Goal: Information Seeking & Learning: Learn about a topic

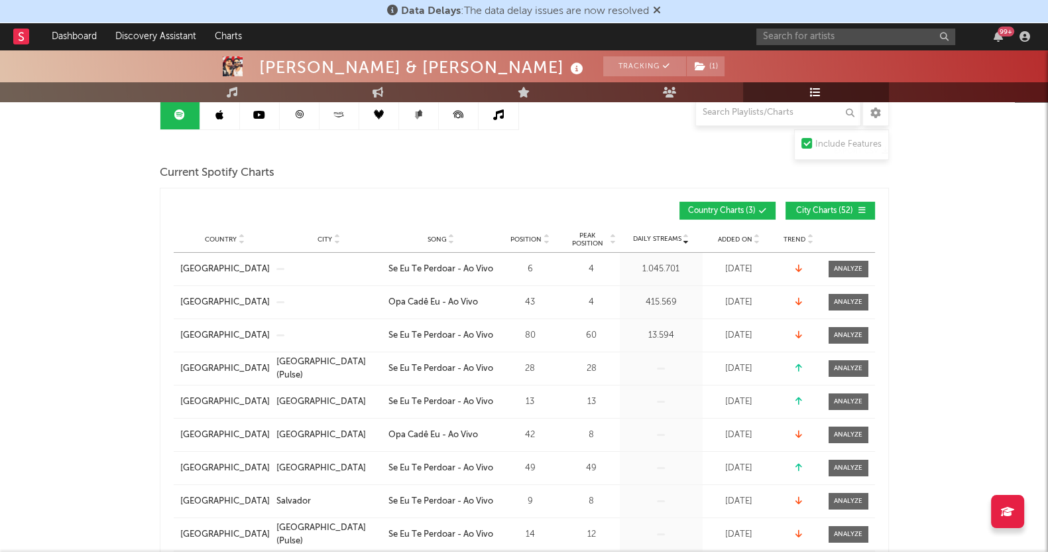
scroll to position [165, 0]
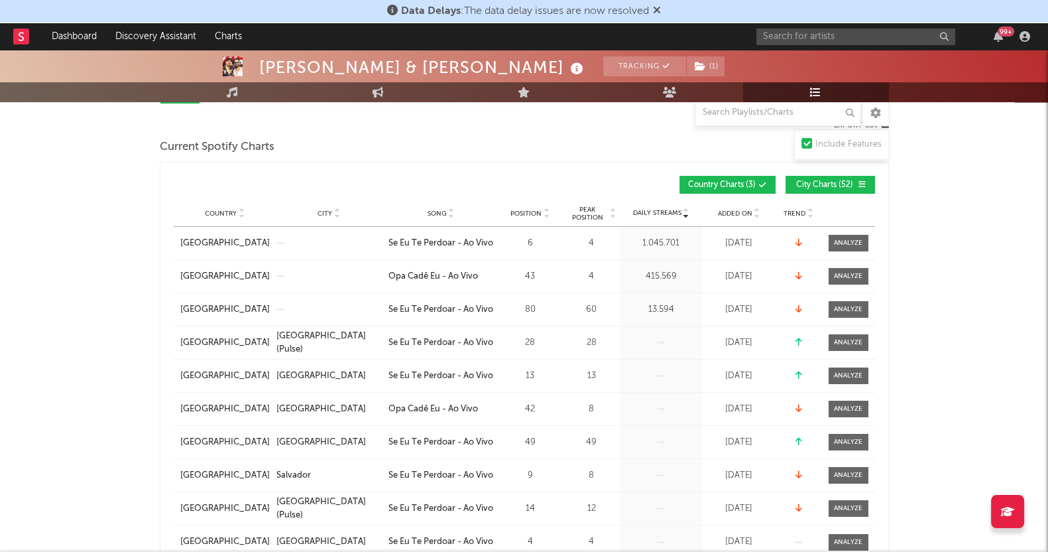
click at [706, 181] on span "Country Charts ( 3 )" at bounding box center [722, 185] width 68 height 8
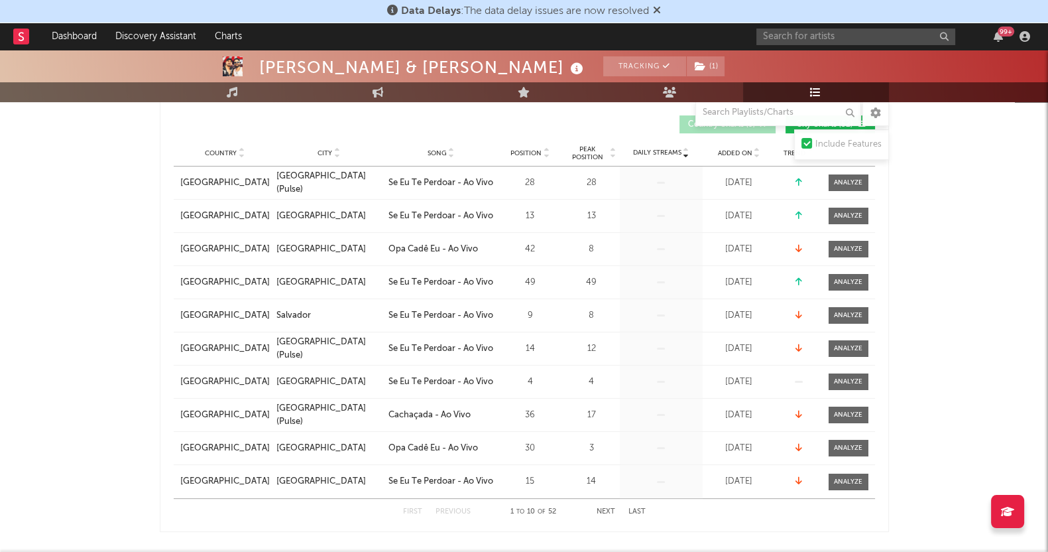
scroll to position [249, 0]
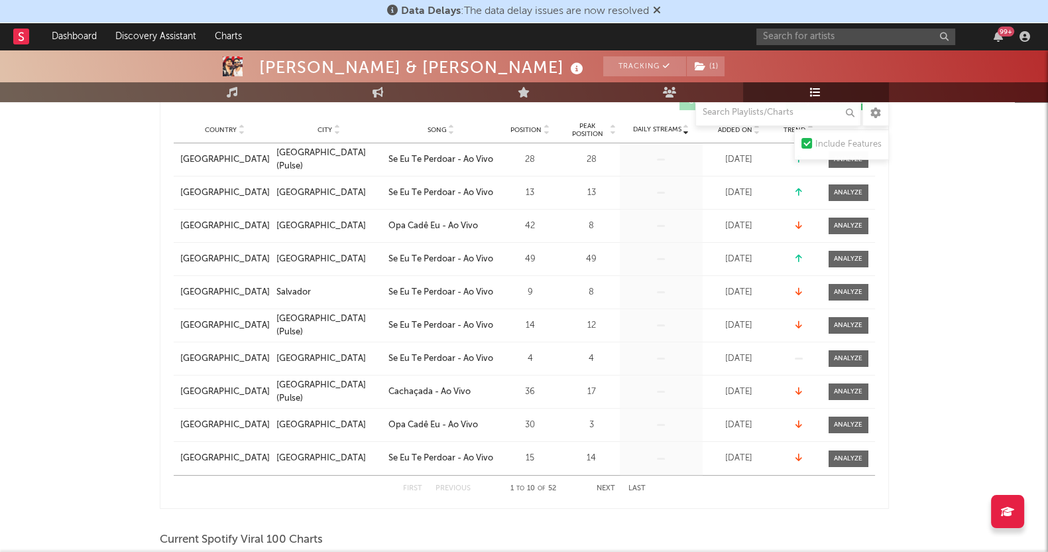
drag, startPoint x: 0, startPoint y: 276, endPoint x: 337, endPoint y: 413, distance: 363.4
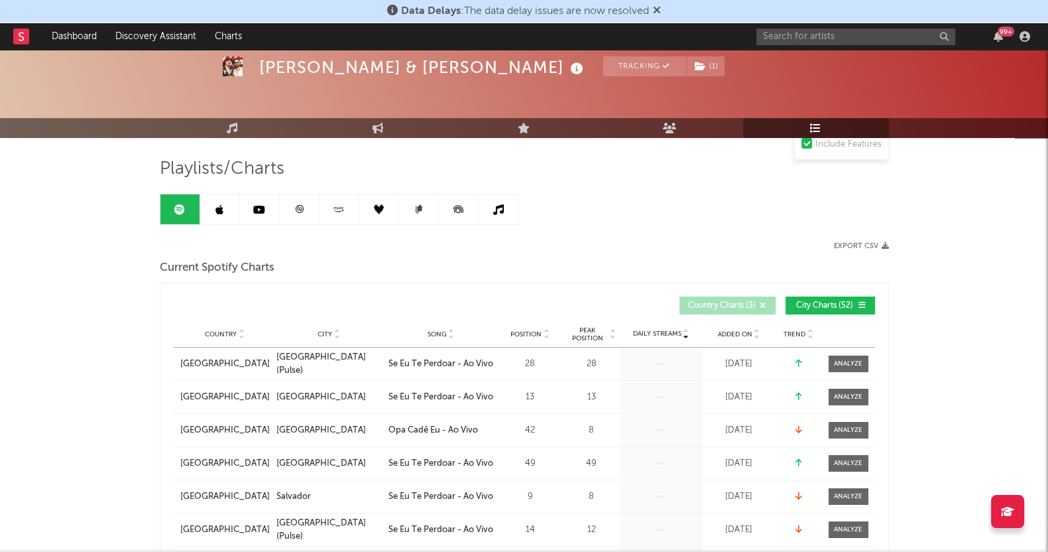
scroll to position [0, 0]
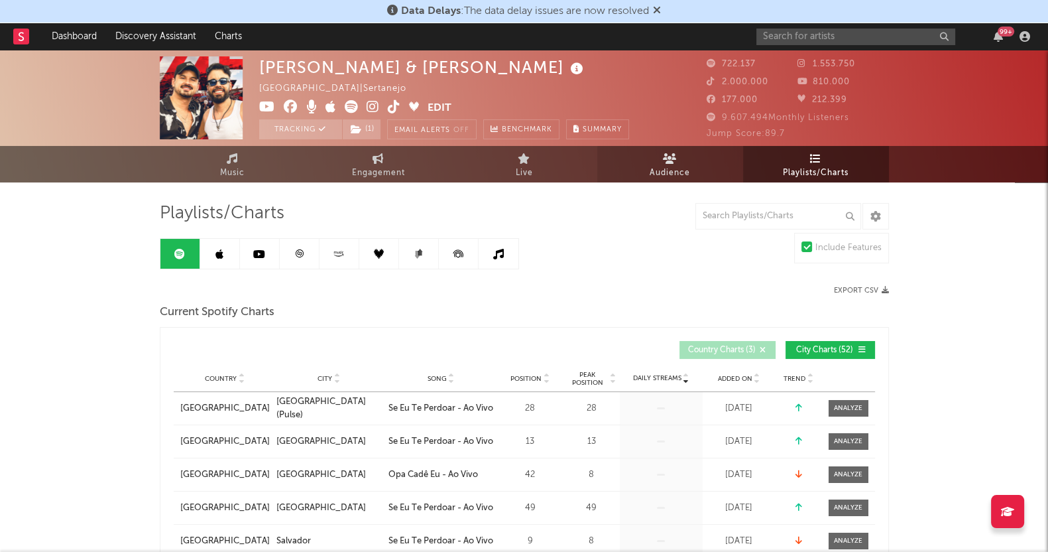
click at [656, 165] on span "Audience" at bounding box center [670, 173] width 40 height 16
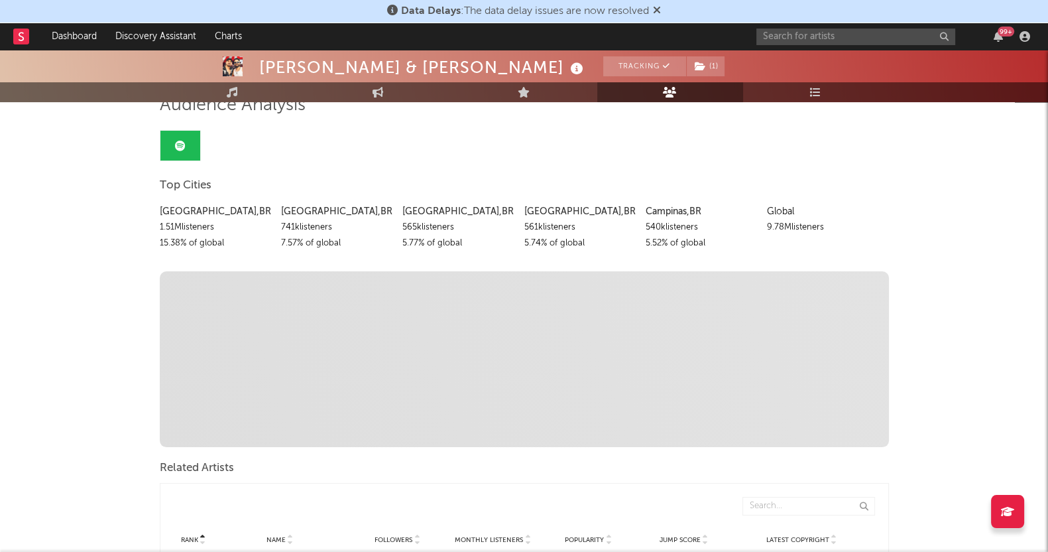
scroll to position [82, 0]
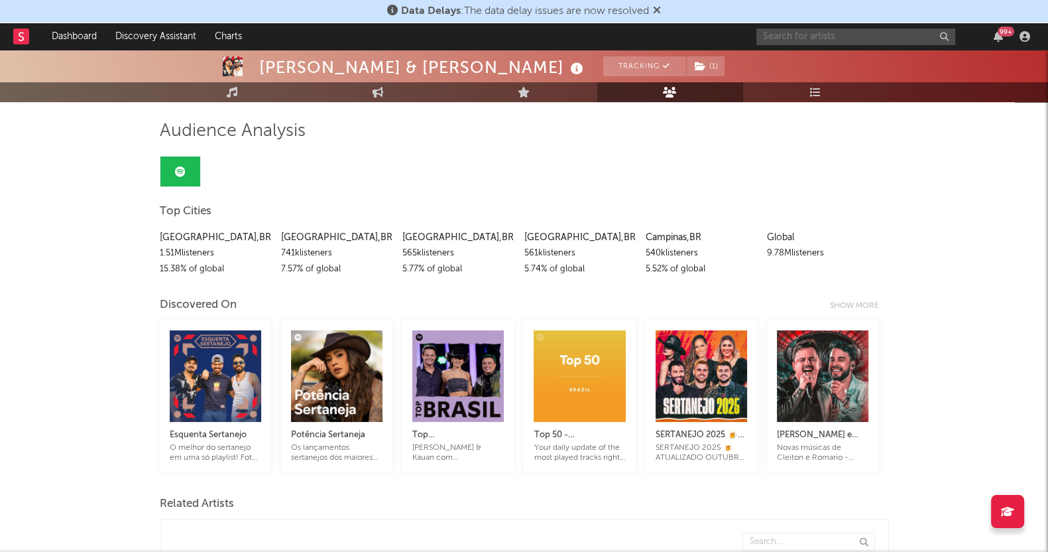
click at [823, 35] on input "text" at bounding box center [855, 37] width 199 height 17
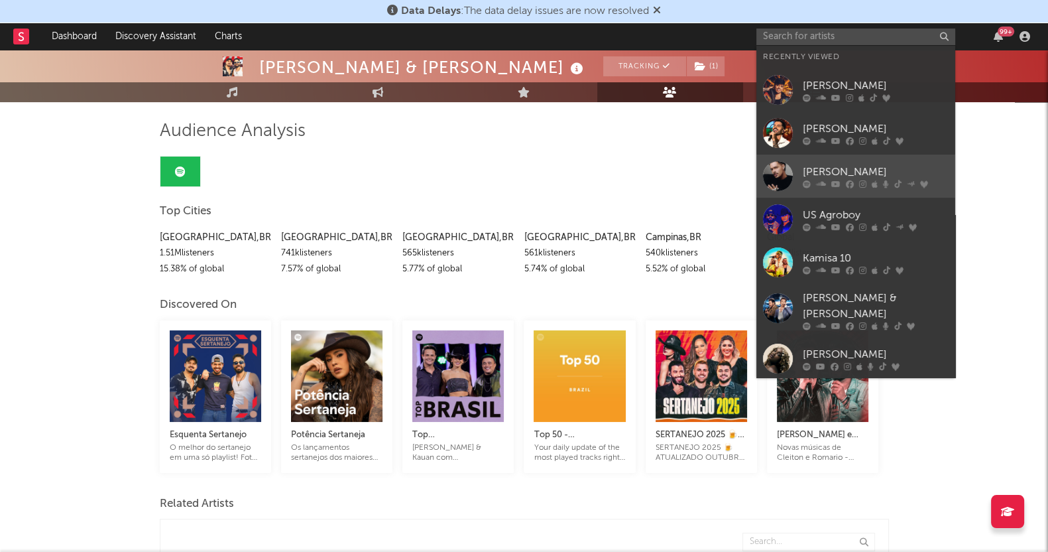
click at [819, 175] on div "[PERSON_NAME]" at bounding box center [876, 172] width 146 height 16
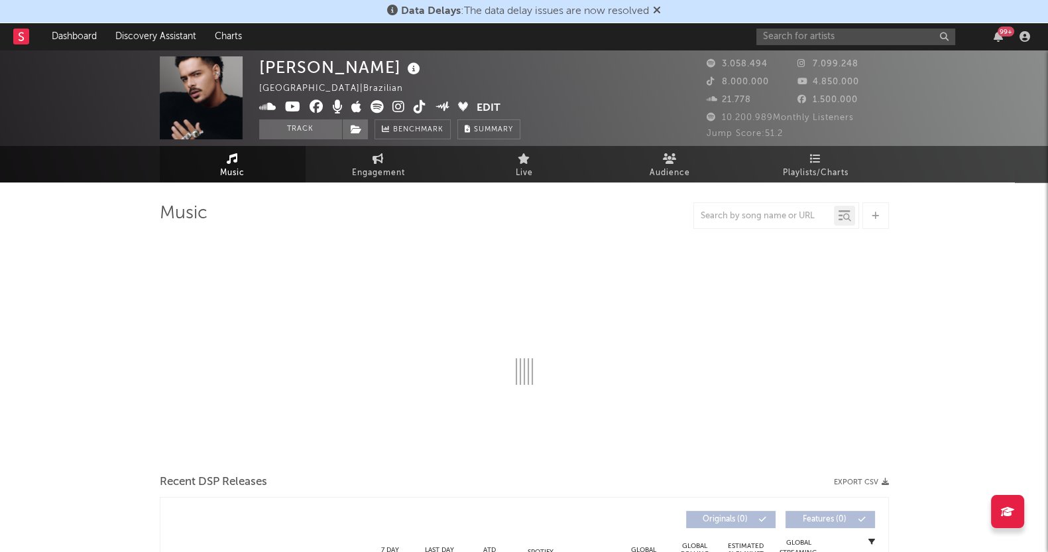
select select "6m"
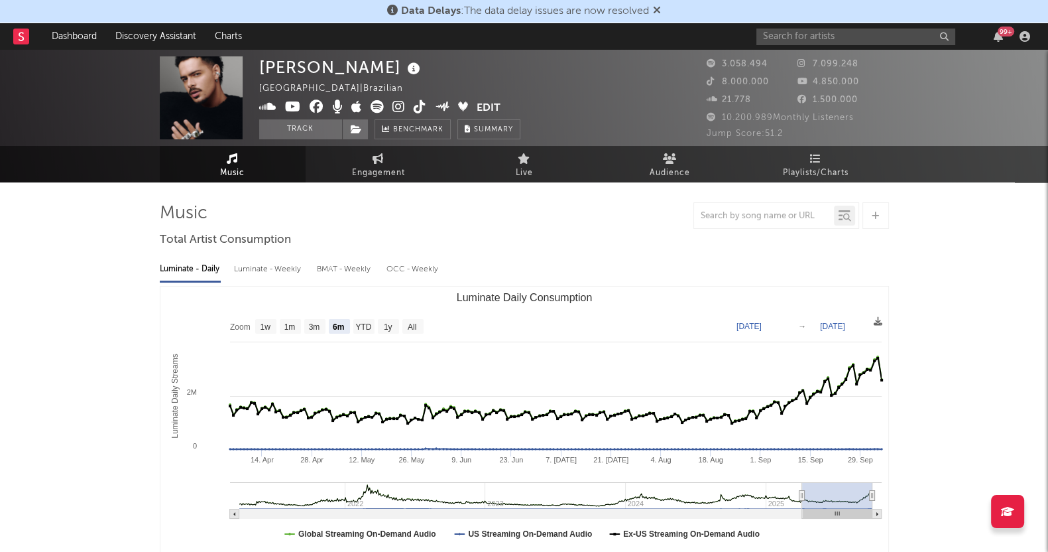
select select "6m"
click at [841, 165] on span "Playlists/Charts" at bounding box center [816, 173] width 66 height 16
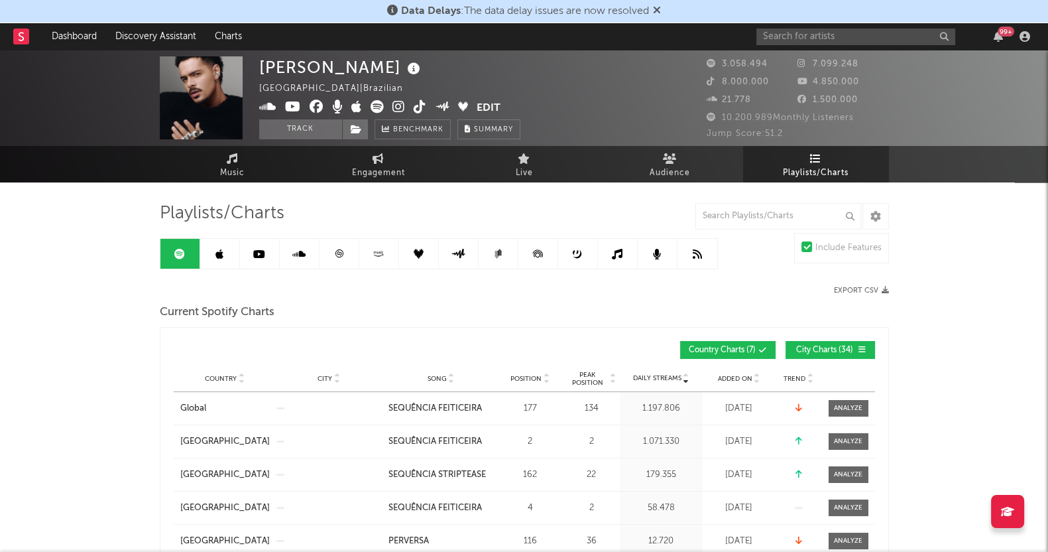
click at [219, 245] on link at bounding box center [220, 254] width 40 height 30
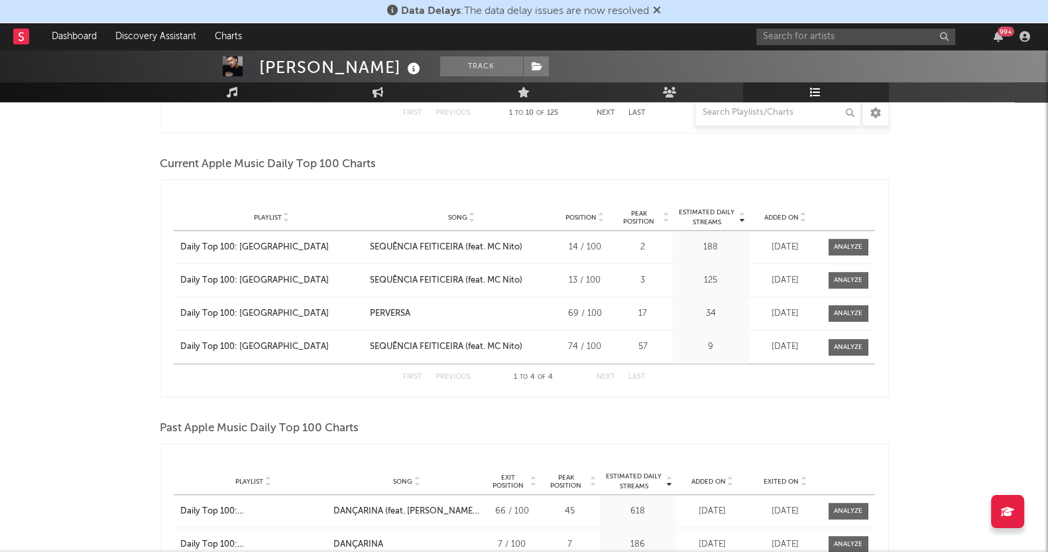
scroll to position [1077, 0]
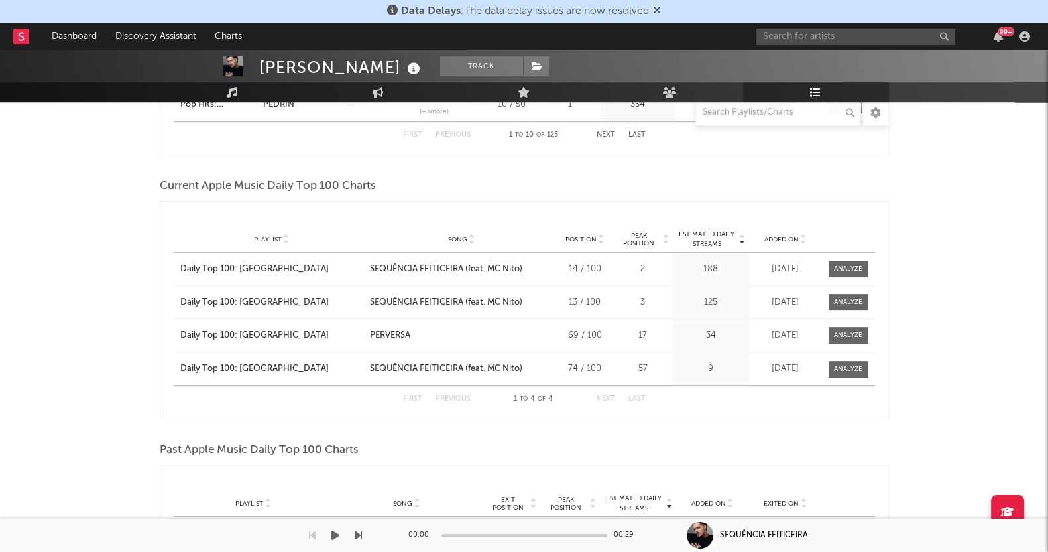
click at [666, 545] on div "00:00 00:29 SEQUÊNCIA FEITICEIRA" at bounding box center [524, 534] width 1048 height 33
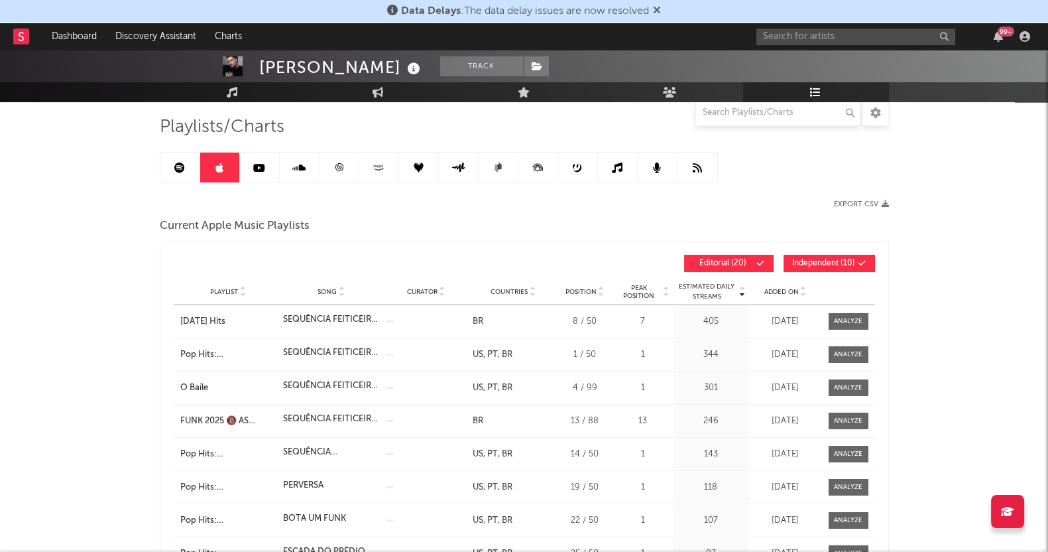
scroll to position [0, 0]
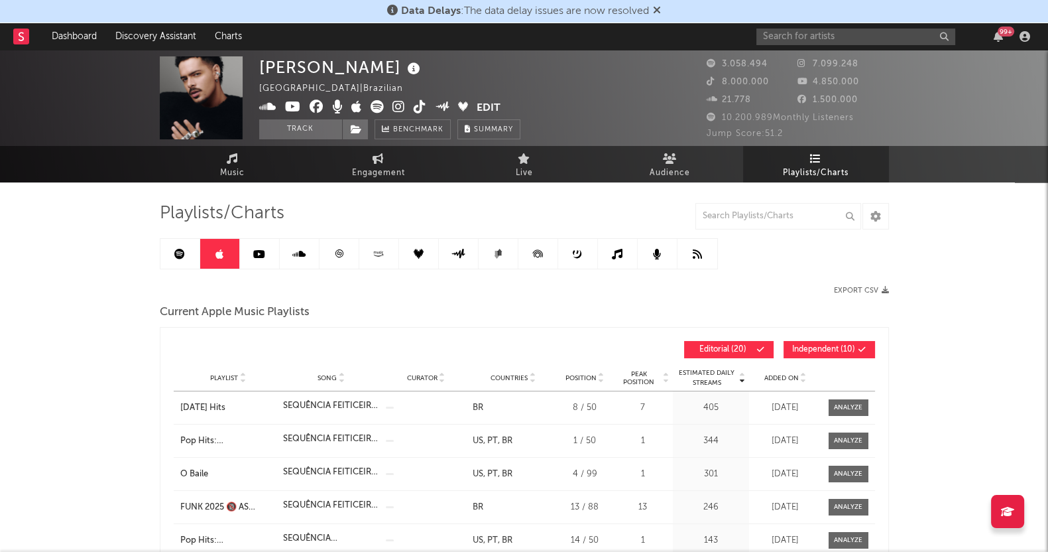
click at [261, 249] on icon at bounding box center [259, 254] width 12 height 11
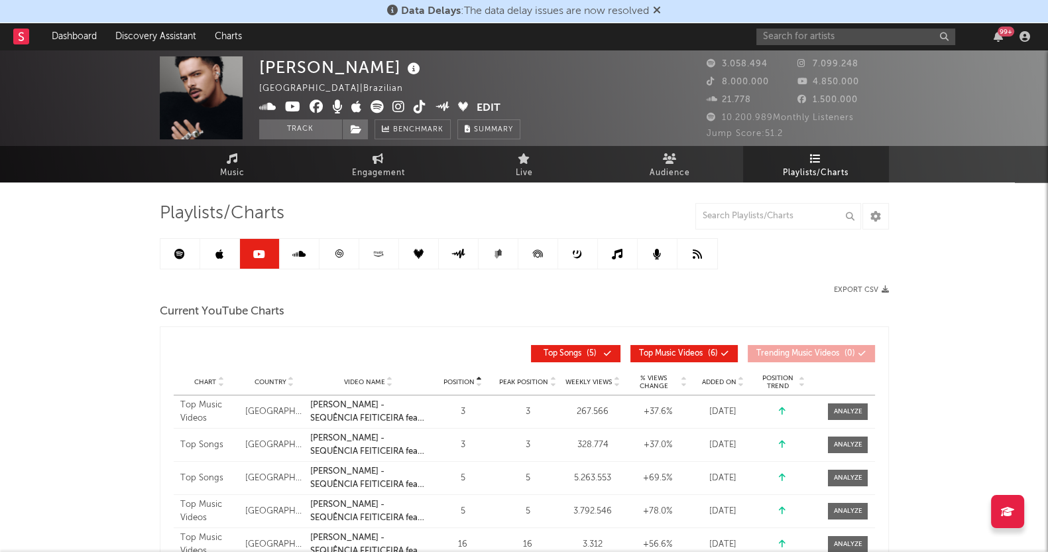
click at [308, 241] on link at bounding box center [300, 254] width 40 height 30
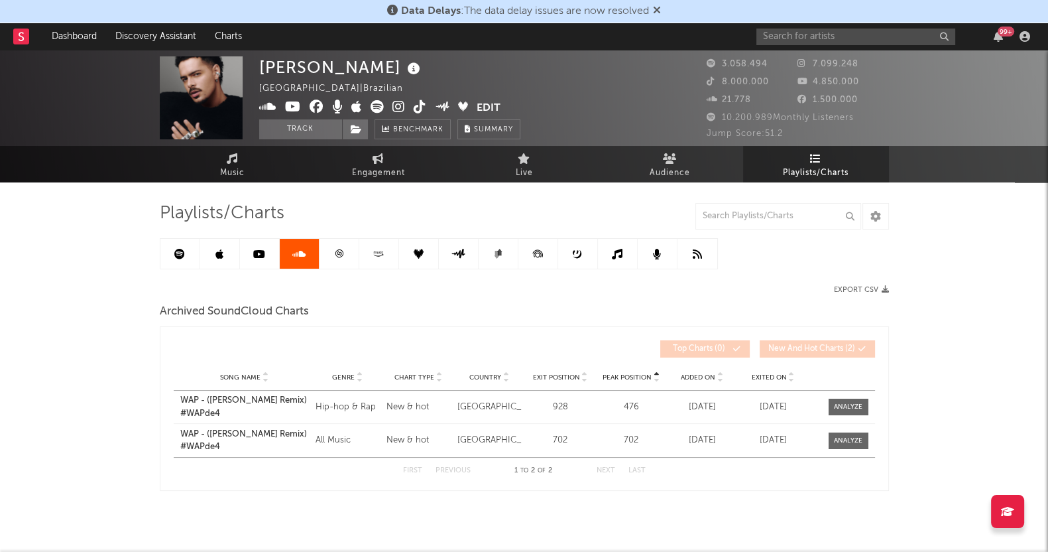
click at [334, 249] on icon at bounding box center [339, 254] width 10 height 10
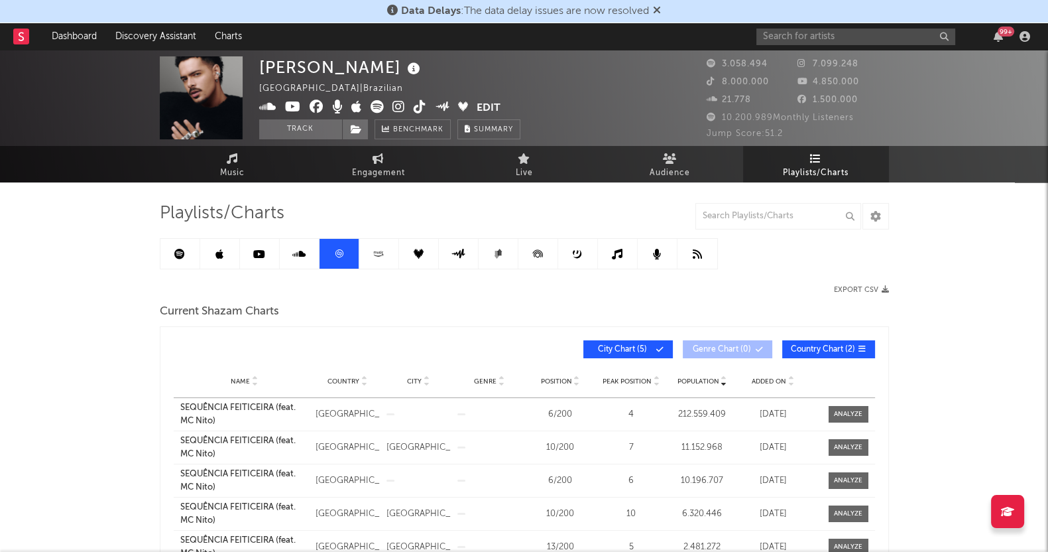
click at [387, 245] on link at bounding box center [379, 254] width 40 height 30
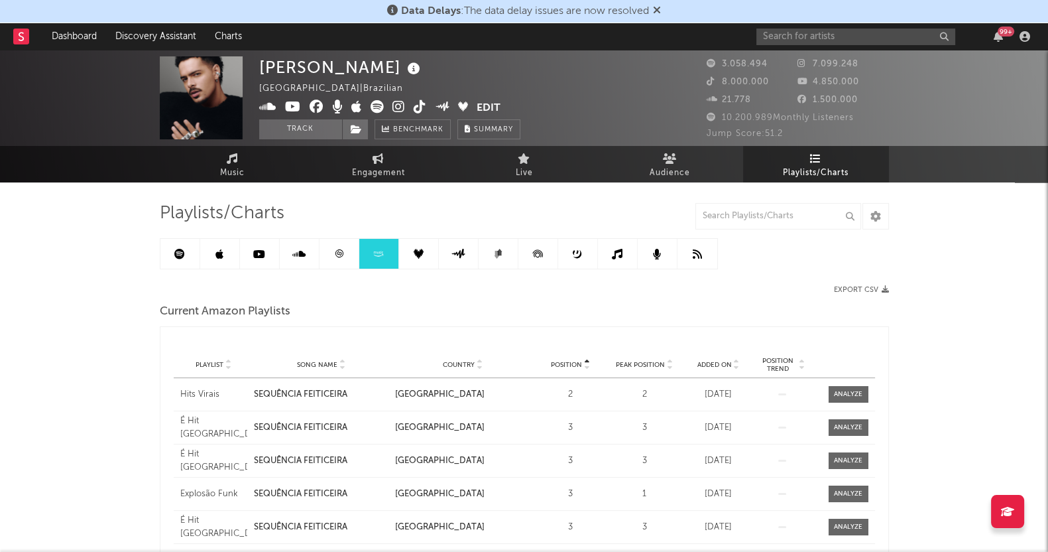
click at [414, 253] on icon at bounding box center [419, 254] width 10 height 10
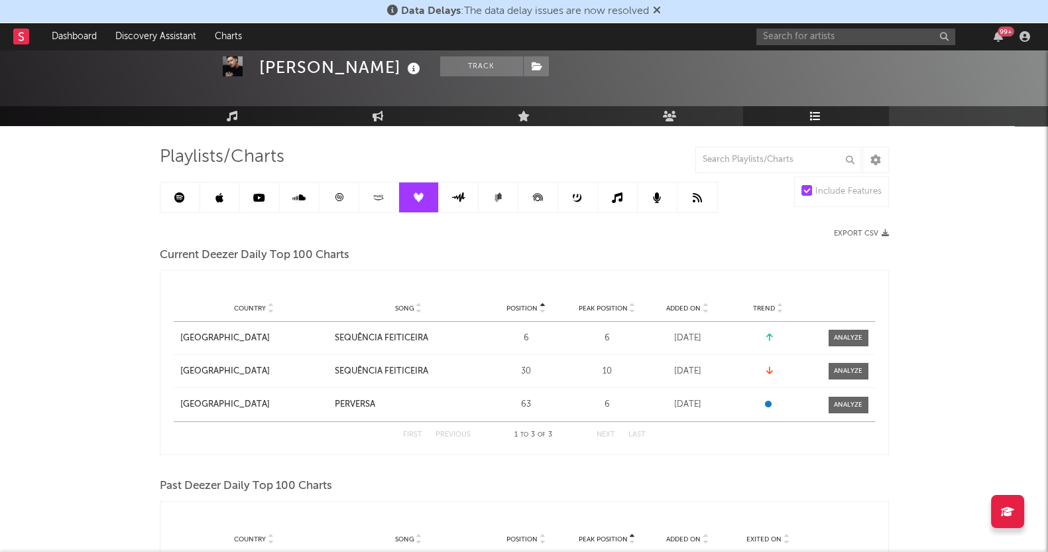
scroll to position [82, 0]
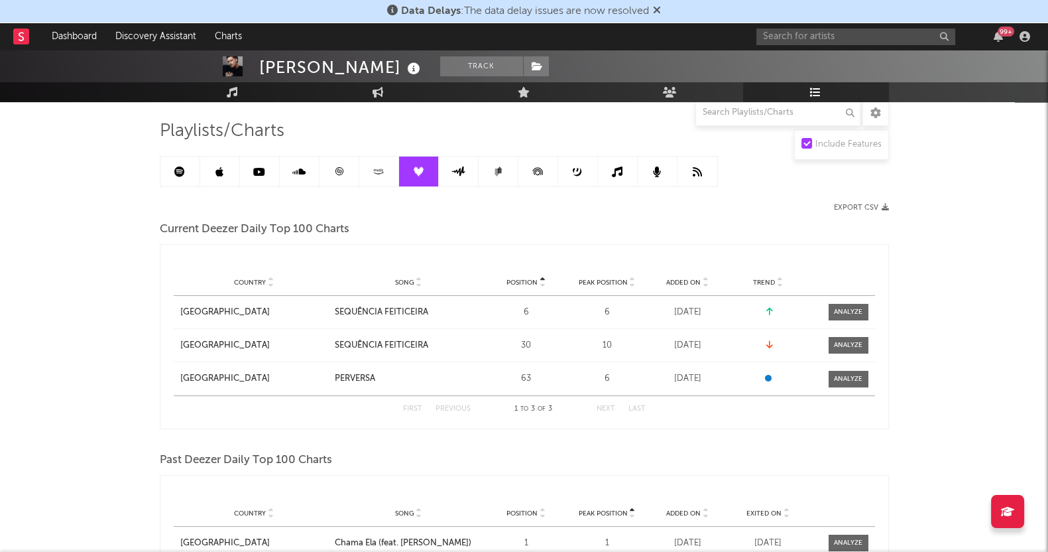
drag, startPoint x: 621, startPoint y: 170, endPoint x: 623, endPoint y: 183, distance: 12.8
click at [621, 170] on icon at bounding box center [617, 171] width 11 height 11
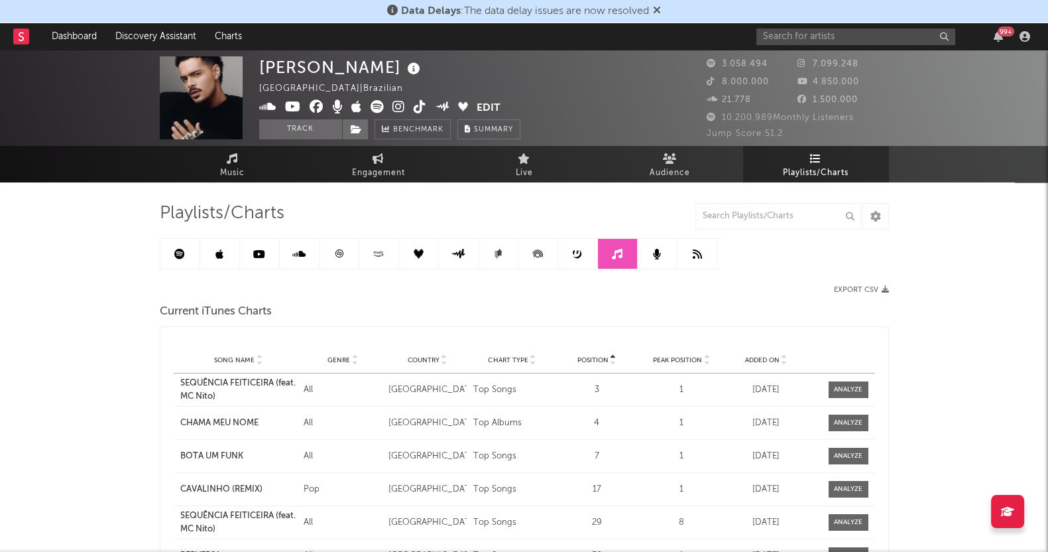
click at [654, 251] on icon at bounding box center [657, 254] width 8 height 11
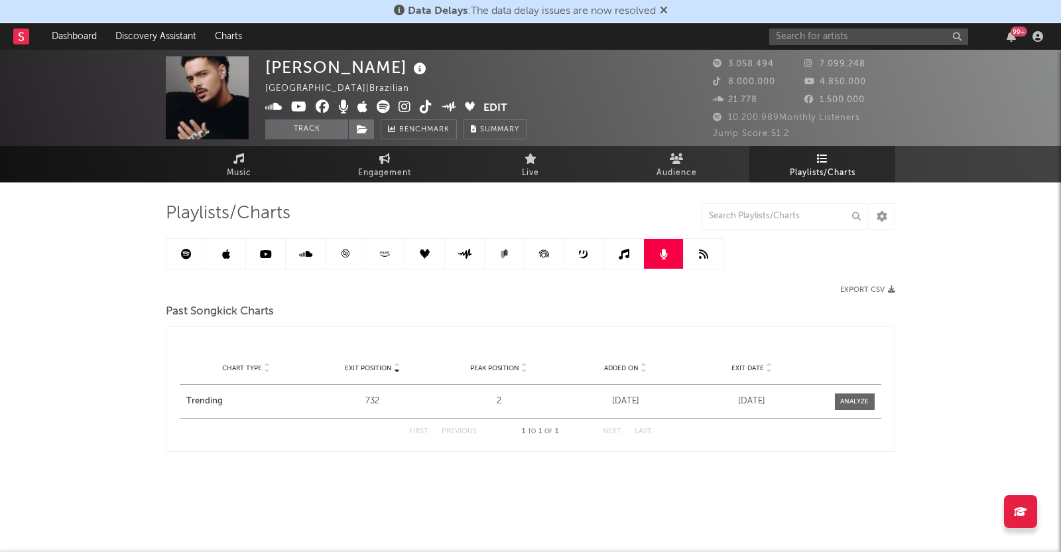
click at [263, 253] on icon at bounding box center [266, 254] width 12 height 11
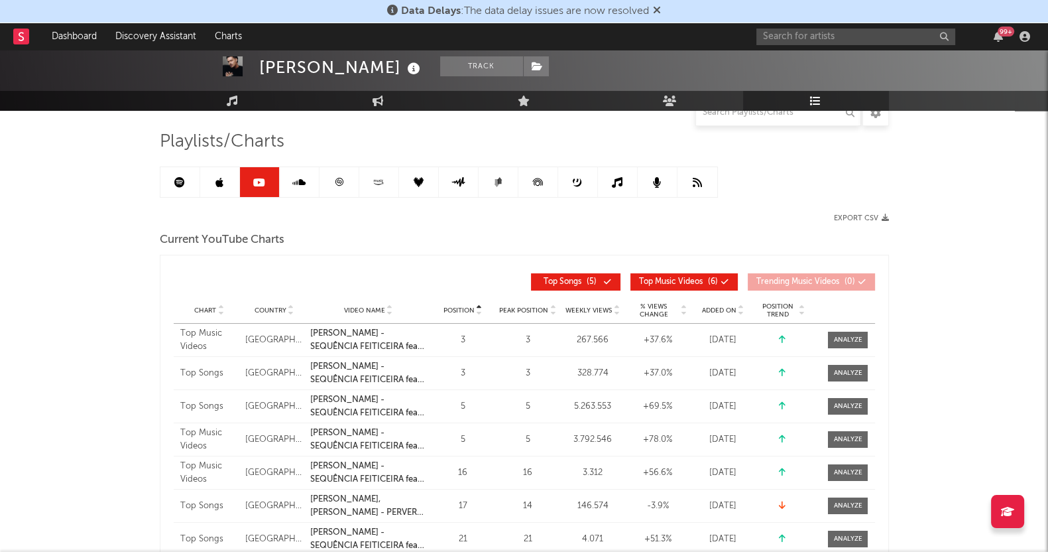
scroll to position [165, 0]
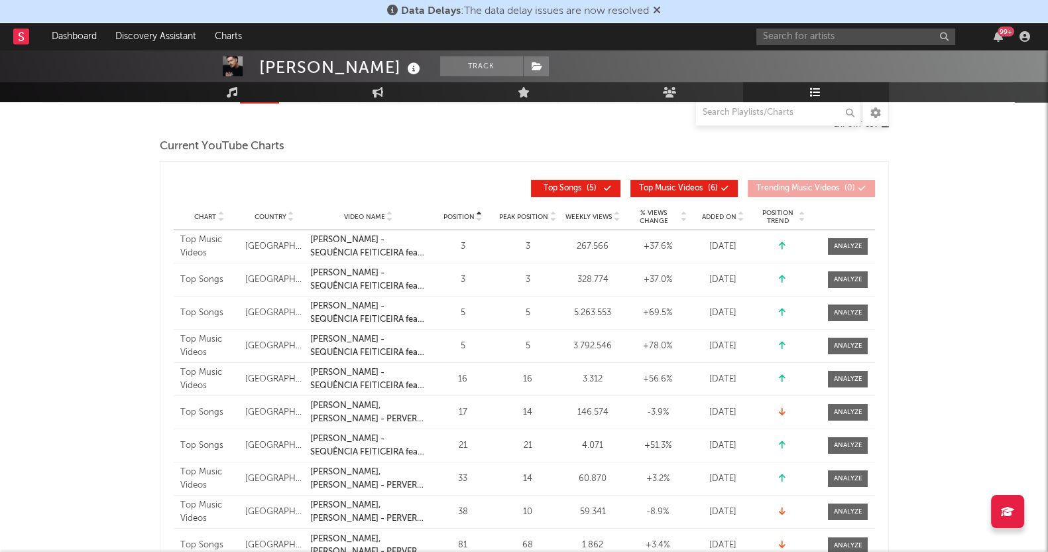
click at [0, 243] on div "[PERSON_NAME] Track [GEOGRAPHIC_DATA] | Brazilian Edit Track Benchmark Summary …" at bounding box center [524, 520] width 1048 height 1270
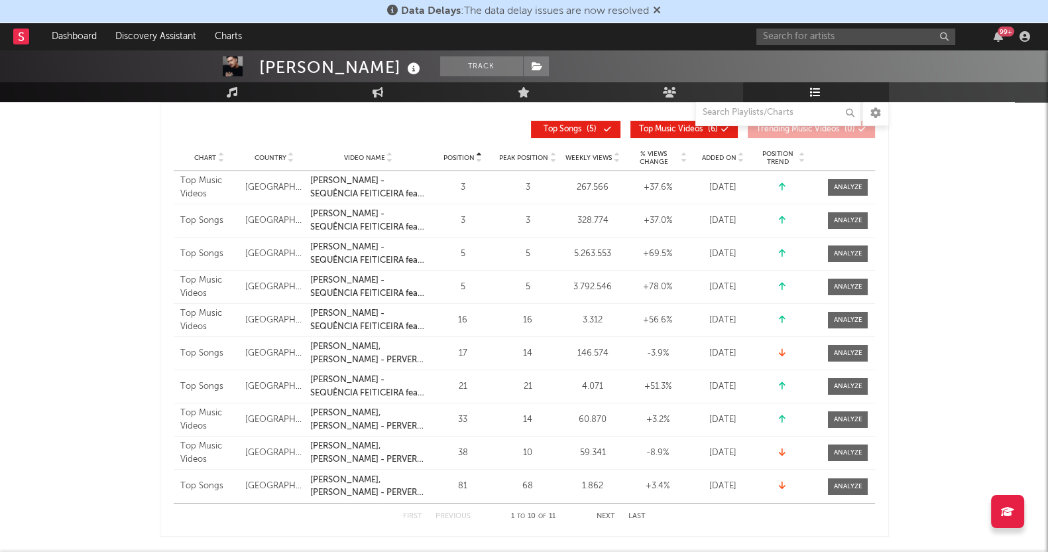
scroll to position [249, 0]
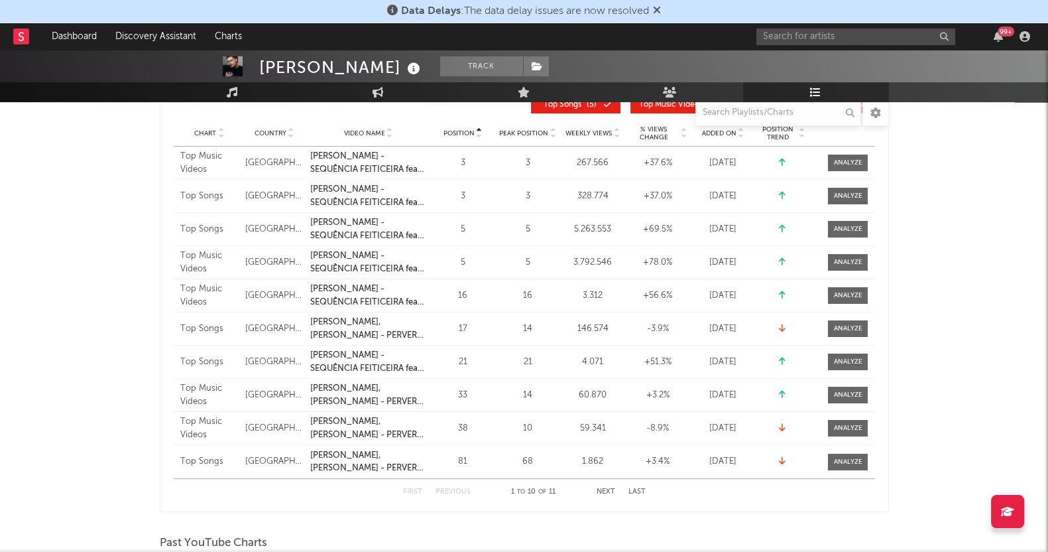
click at [609, 488] on button "Next" at bounding box center [606, 491] width 19 height 7
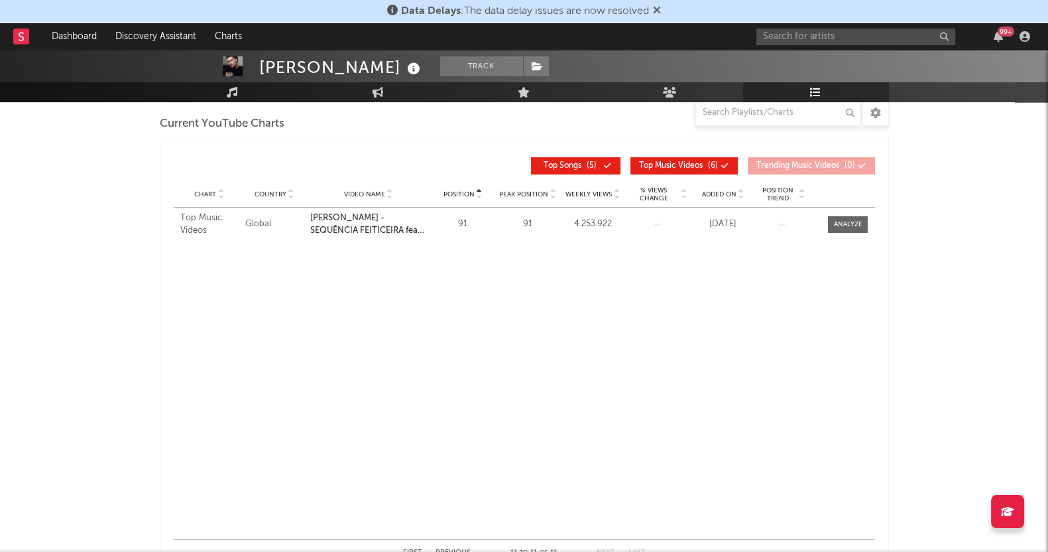
scroll to position [165, 0]
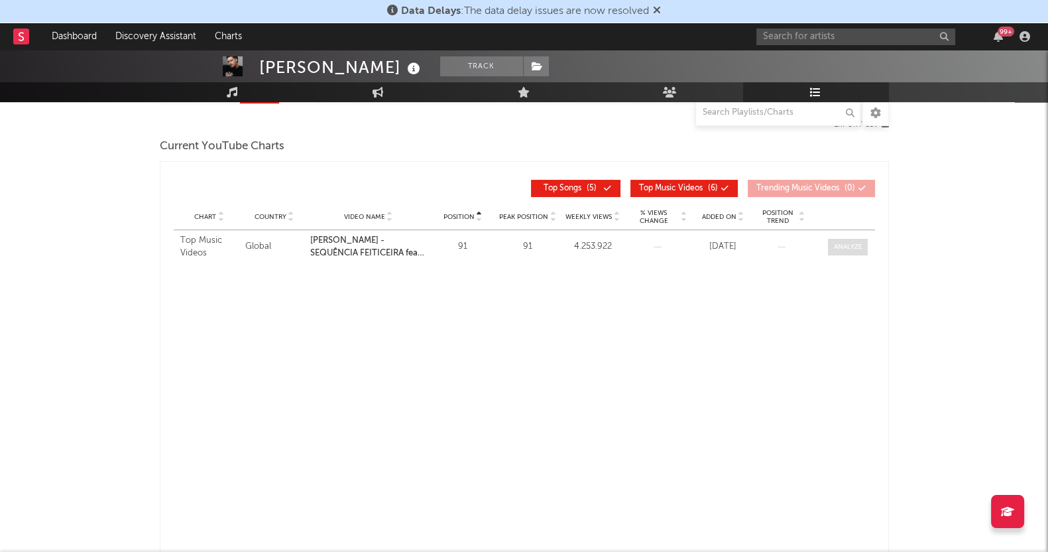
click at [832, 241] on span at bounding box center [848, 247] width 40 height 17
select select "1w"
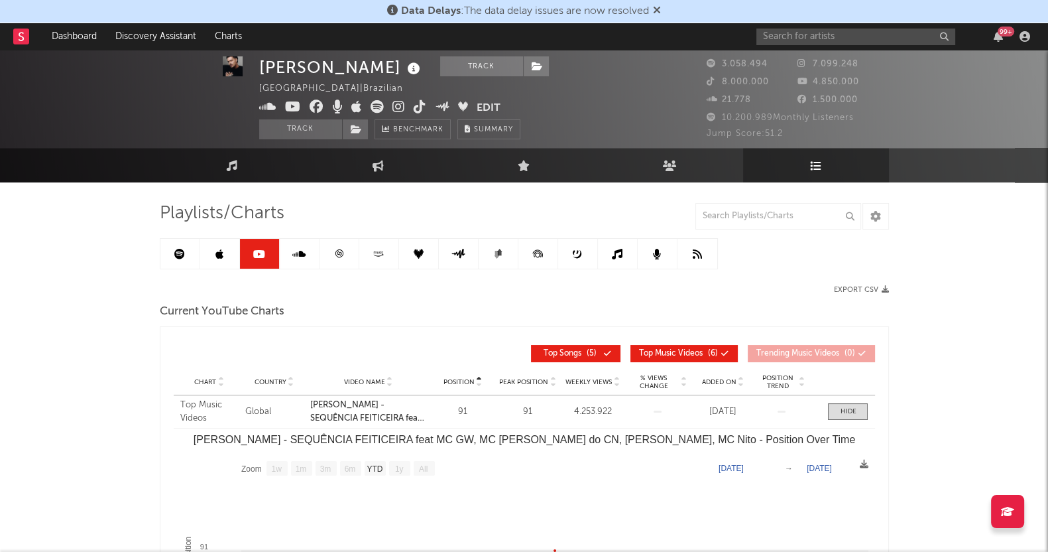
scroll to position [82, 0]
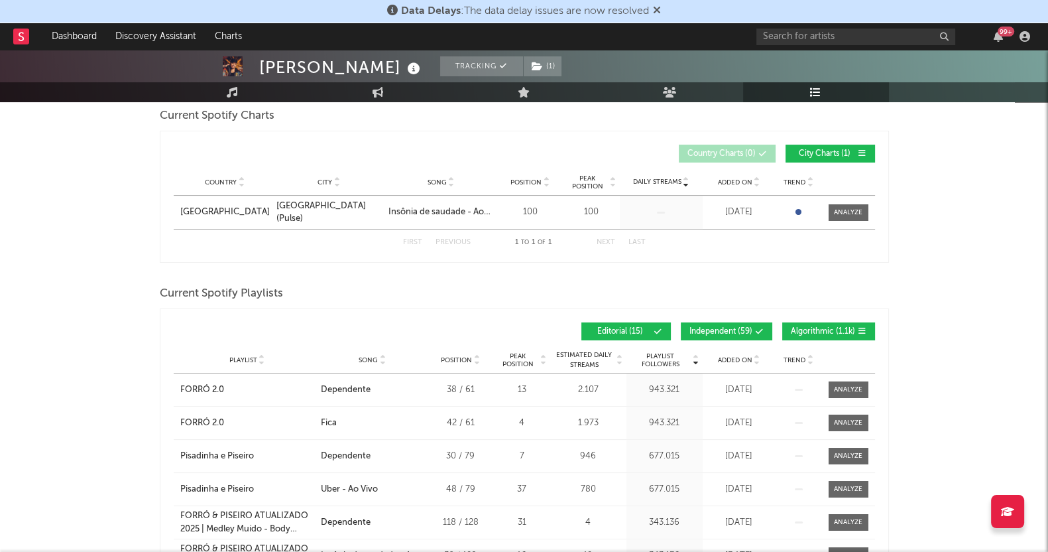
scroll to position [249, 0]
